Goal: Find specific page/section: Find specific page/section

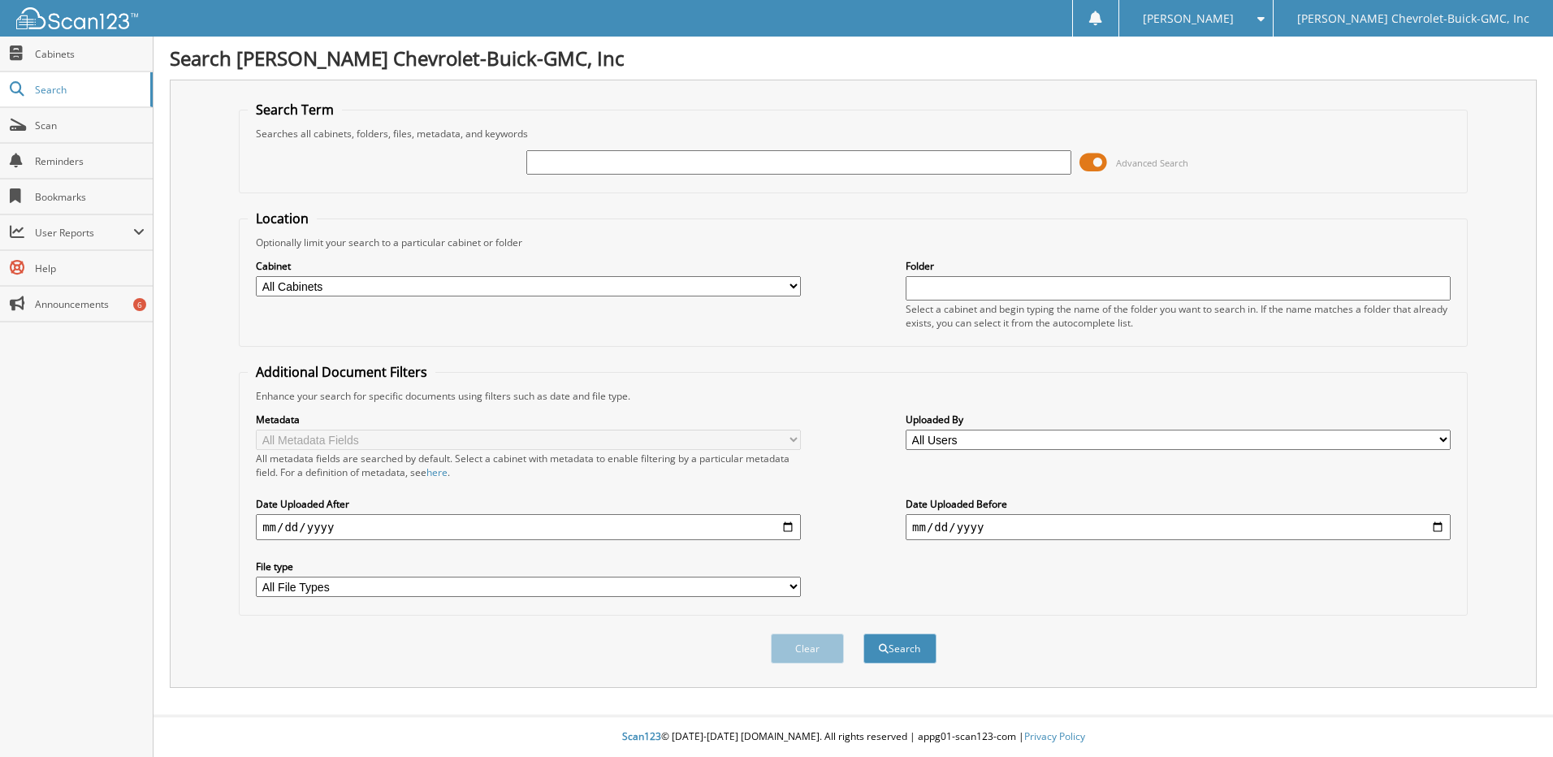
click at [1097, 159] on span at bounding box center [1094, 162] width 28 height 24
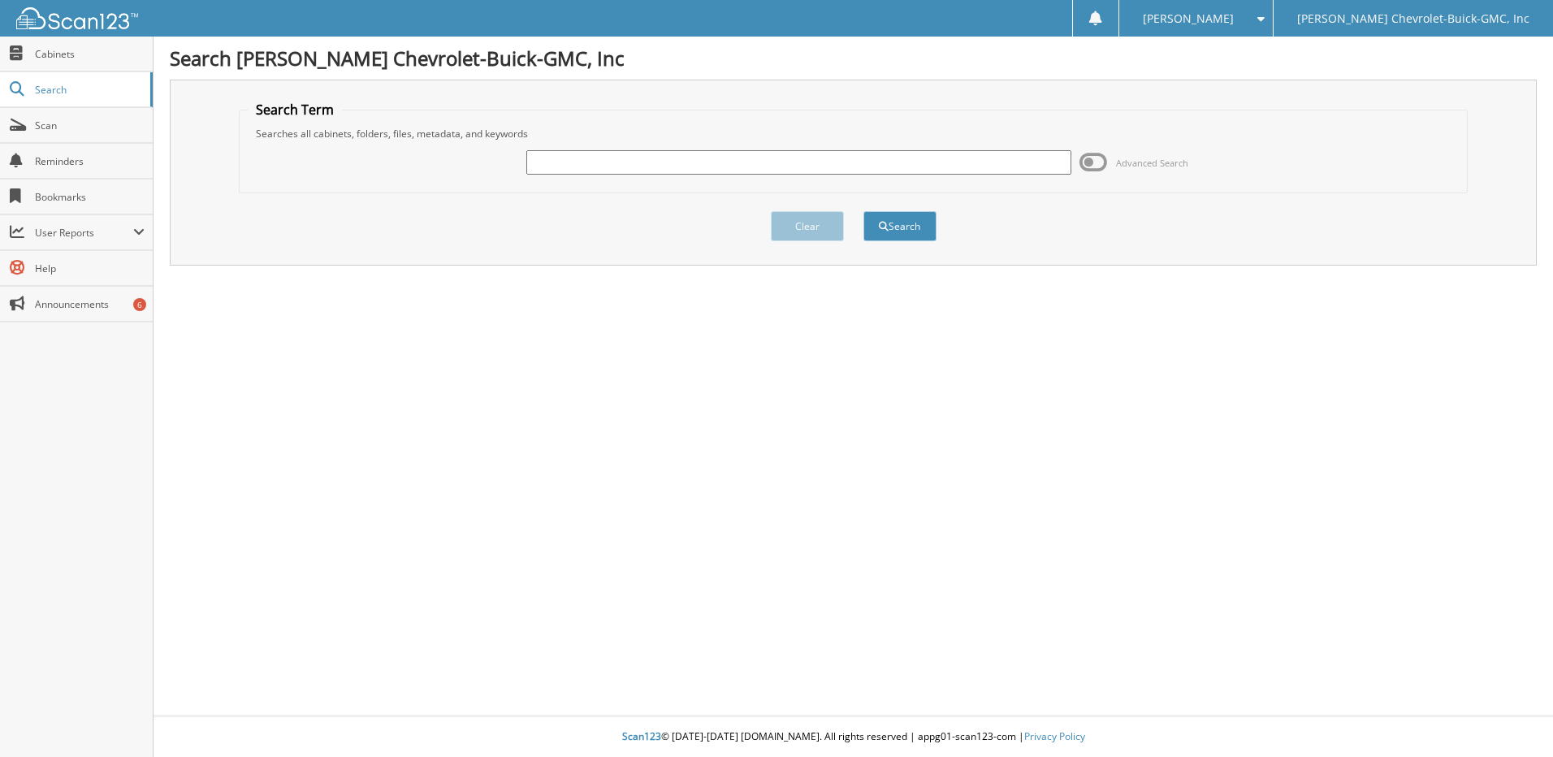
click at [606, 162] on input "text" at bounding box center [798, 162] width 545 height 24
type input "[PERSON_NAME]"
click at [863, 211] on button "Search" at bounding box center [899, 226] width 73 height 30
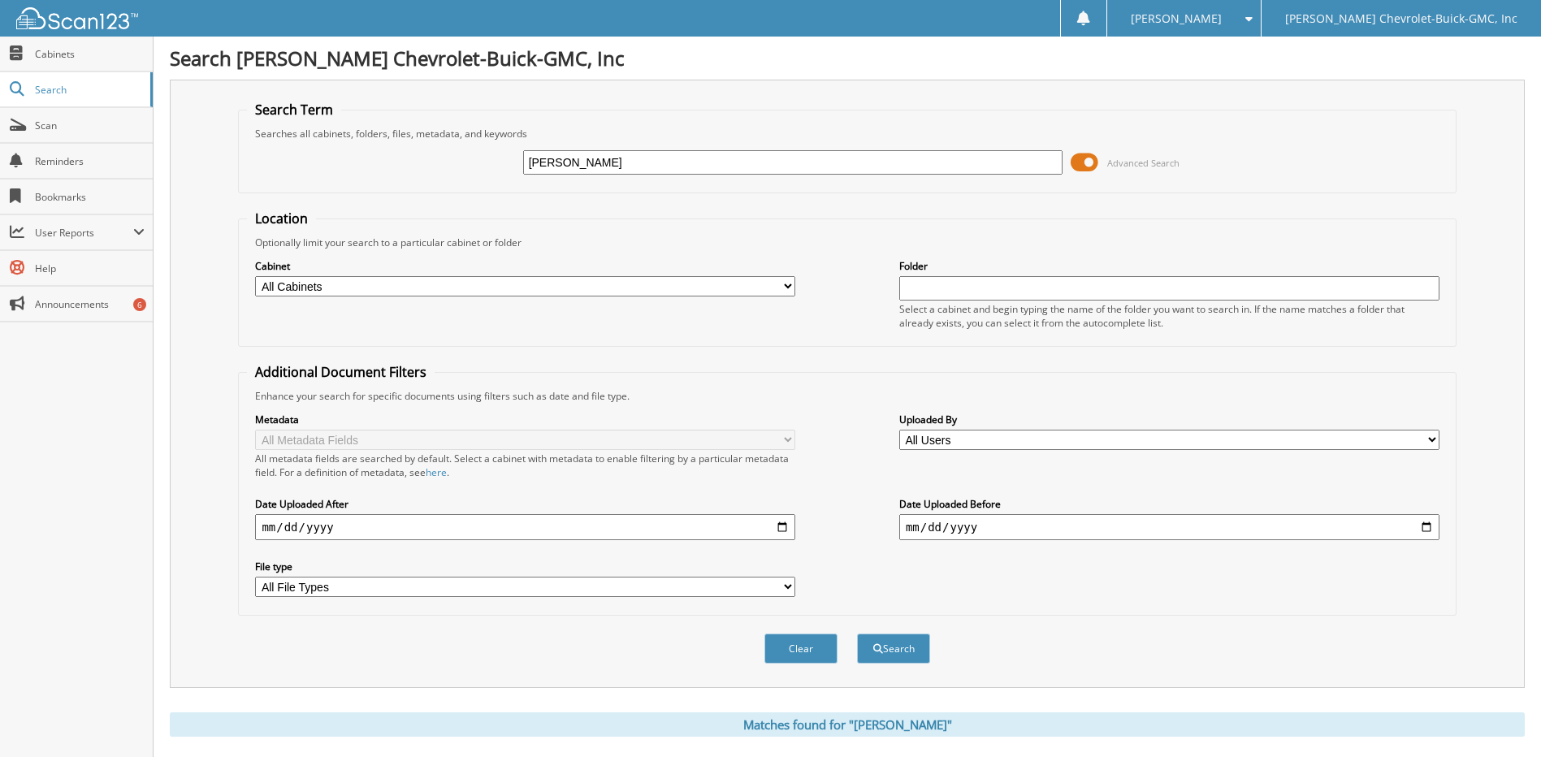
click at [1087, 163] on span at bounding box center [1085, 162] width 28 height 24
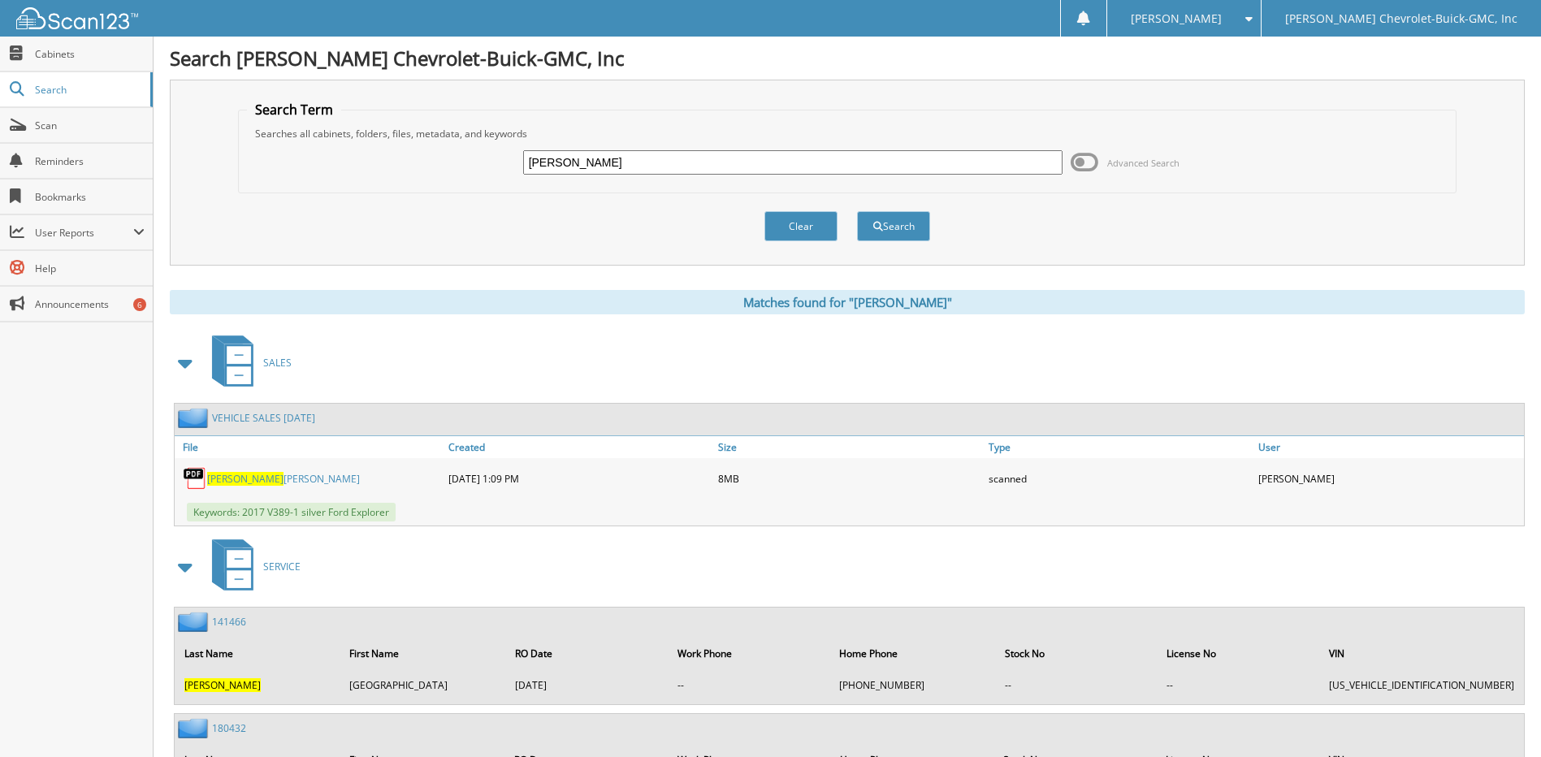
click at [265, 477] on link "[PERSON_NAME]" at bounding box center [283, 479] width 153 height 14
